Goal: Task Accomplishment & Management: Manage account settings

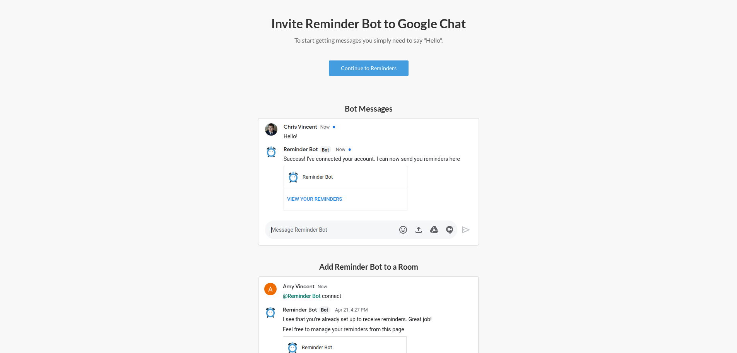
scroll to position [79, 0]
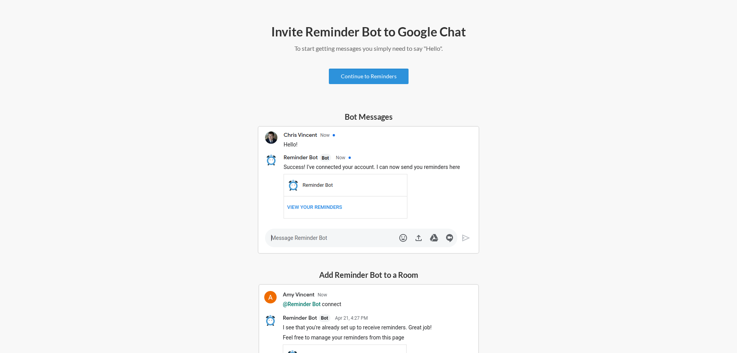
click at [392, 75] on link "Continue to Reminders" at bounding box center [369, 76] width 80 height 15
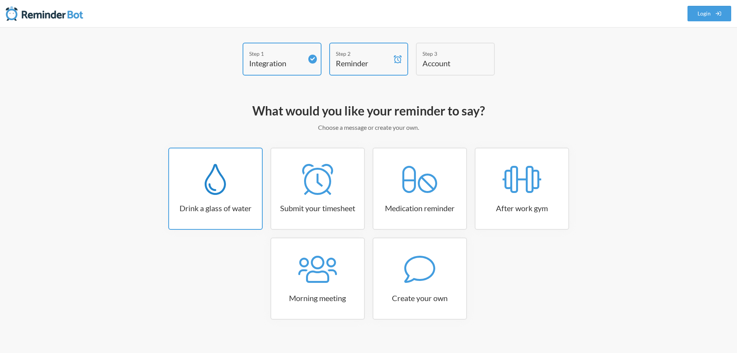
click at [174, 216] on link "Drink a glass of water" at bounding box center [215, 188] width 94 height 82
select select "06:30:00"
select select "true"
select select "11:00:00"
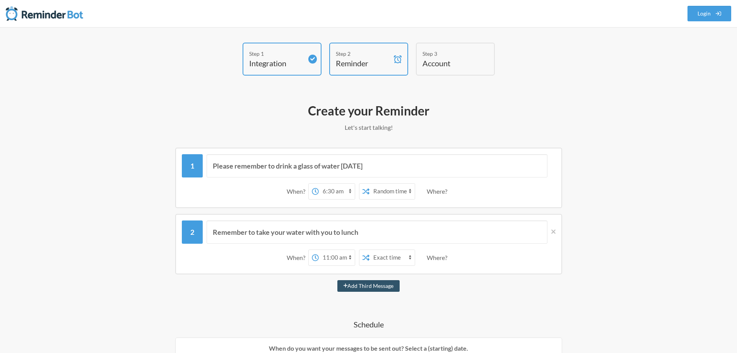
click at [394, 193] on select "Exact time Random time" at bounding box center [392, 190] width 45 height 15
click at [332, 195] on select "12:00 am 12:15 am 12:30 am 12:45 am 1:00 am 1:15 am 1:30 am 1:45 am 2:00 am 2:1…" at bounding box center [337, 190] width 36 height 15
click at [332, 191] on select "12:00 am 12:15 am 12:30 am 12:45 am 1:00 am 1:15 am 1:30 am 1:45 am 2:00 am 2:1…" at bounding box center [337, 190] width 36 height 15
click at [329, 197] on select "12:00 am 12:15 am 12:30 am 12:45 am 1:00 am 1:15 am 1:30 am 1:45 am 2:00 am 2:1…" at bounding box center [337, 190] width 36 height 15
click at [330, 190] on select "12:00 am 12:15 am 12:30 am 12:45 am 1:00 am 1:15 am 1:30 am 1:45 am 2:00 am 2:1…" at bounding box center [337, 190] width 36 height 15
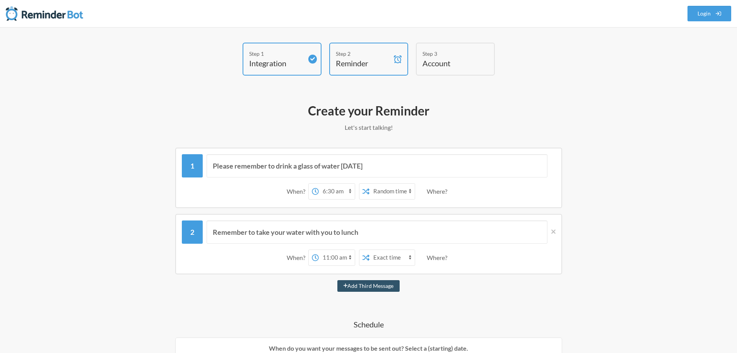
click at [396, 190] on select "Exact time Random time" at bounding box center [392, 190] width 45 height 15
click at [370, 183] on select "Exact time Random time" at bounding box center [392, 190] width 45 height 15
click at [395, 214] on div "Remember to take your water with you to lunch When? 12:00 am 12:15 am 12:30 am …" at bounding box center [368, 244] width 387 height 60
click at [551, 230] on span at bounding box center [552, 231] width 8 height 9
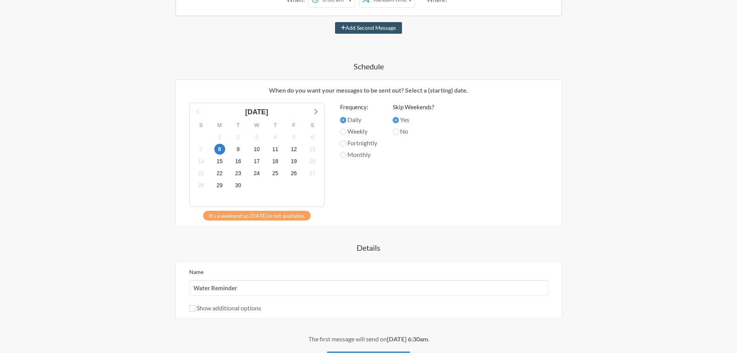
scroll to position [232, 0]
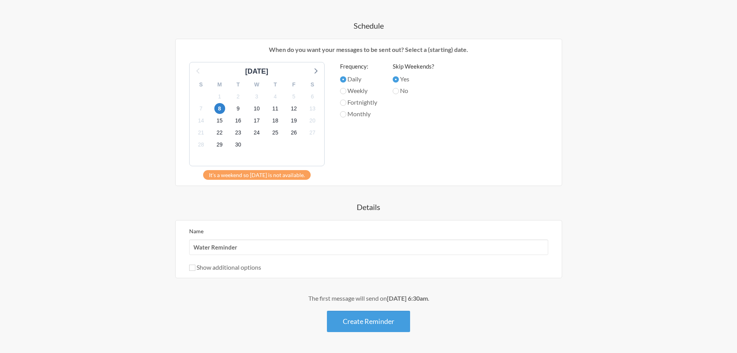
click at [190, 272] on div "Name Water Reminder Show additional options Hide this reminder from calendars S…" at bounding box center [368, 249] width 387 height 58
click at [193, 268] on input "Show additional options" at bounding box center [192, 267] width 6 height 6
checkbox input "true"
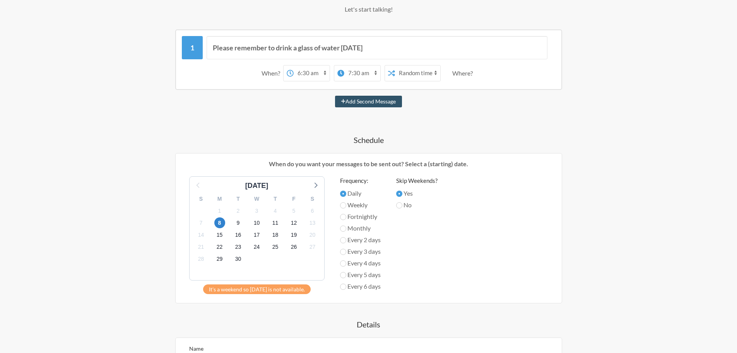
scroll to position [0, 0]
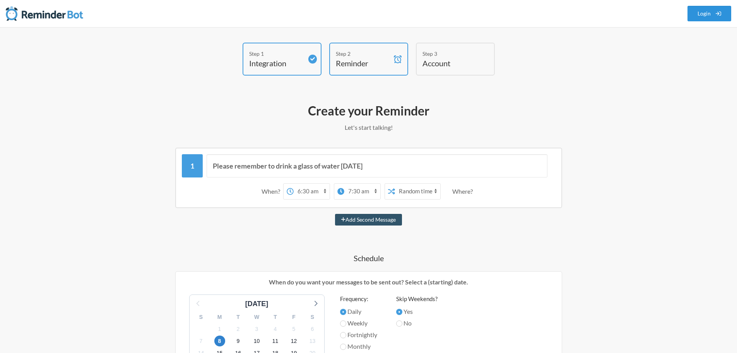
click at [703, 16] on link "Login" at bounding box center [710, 13] width 44 height 15
